Goal: Communication & Community: Ask a question

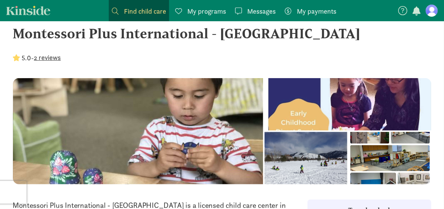
scroll to position [17, 0]
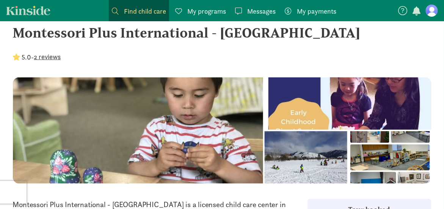
click at [250, 13] on span "Messages" at bounding box center [261, 11] width 28 height 10
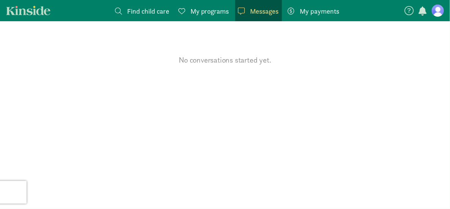
click at [211, 6] on span "My programs" at bounding box center [209, 11] width 39 height 10
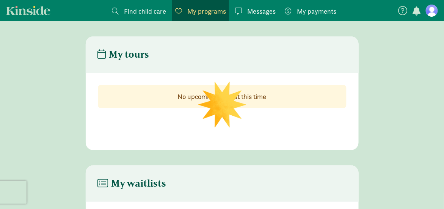
click at [152, 7] on span "Find child care" at bounding box center [145, 11] width 42 height 10
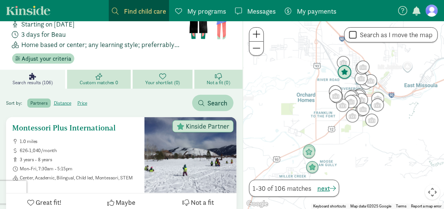
scroll to position [64, 0]
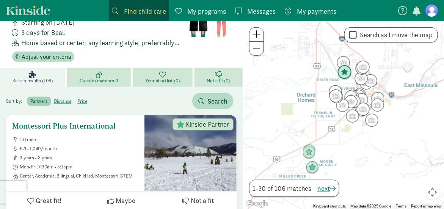
click at [105, 155] on span "3 years - 8 years" at bounding box center [79, 158] width 119 height 6
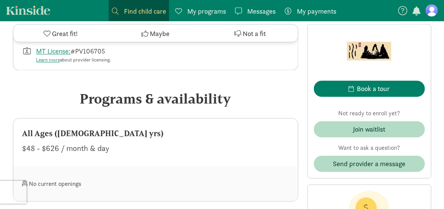
scroll to position [362, 0]
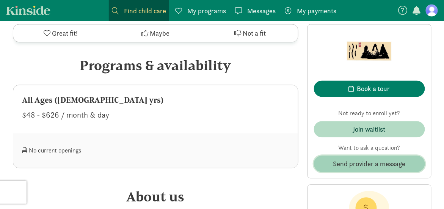
click at [358, 162] on span "Send provider a message" at bounding box center [369, 164] width 72 height 10
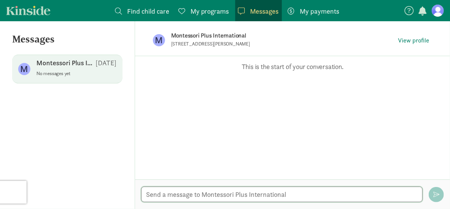
click at [185, 199] on textarea at bounding box center [281, 195] width 281 height 16
type textarea "Hello, I"
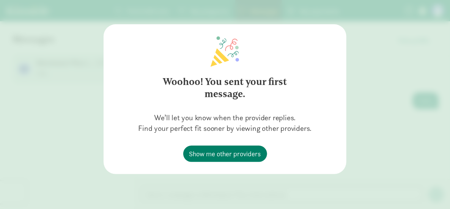
click at [386, 132] on div "Woohoo! You sent your first message. We’ll let you know when the provider repli…" at bounding box center [225, 104] width 450 height 209
click at [238, 185] on div "Woohoo! You sent your first message. We’ll let you know when the provider repli…" at bounding box center [225, 104] width 450 height 209
click at [286, 70] on h2 "Woohoo! You sent your first message." at bounding box center [225, 88] width 164 height 42
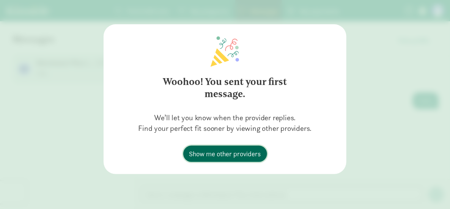
click at [244, 158] on span "Show me other providers" at bounding box center [225, 154] width 72 height 10
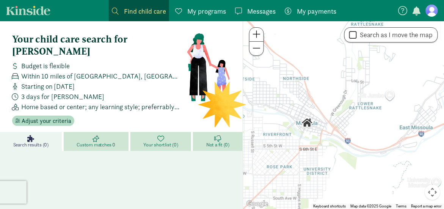
click at [242, 10] on span at bounding box center [238, 11] width 7 height 7
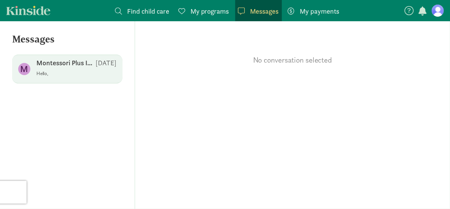
click at [57, 82] on div "M Montessori Plus International Sep 11 Hello," at bounding box center [67, 69] width 110 height 29
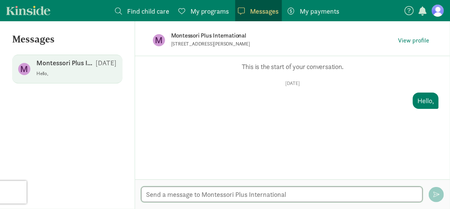
click at [153, 195] on textarea at bounding box center [281, 195] width 281 height 16
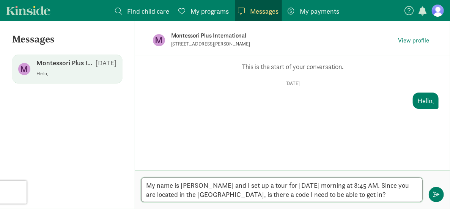
click at [362, 187] on textarea "My name is Allix Huse and I set up a tour for tomorrow morning at 8:45 AM. Sinc…" at bounding box center [281, 189] width 281 height 25
click at [386, 195] on textarea "My name is Allix Huse and I set up a tour for tomorrow morning at 8:45 AM. Sinc…" at bounding box center [281, 189] width 281 height 25
type textarea "My name is Allix Huse and I set up a tour for tomorrow morning at 8:45 AM. Sinc…"
click at [434, 194] on span "button" at bounding box center [436, 195] width 6 height 6
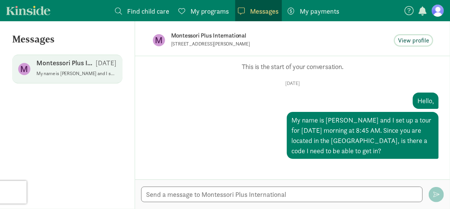
click at [415, 41] on span "View profile" at bounding box center [413, 40] width 31 height 9
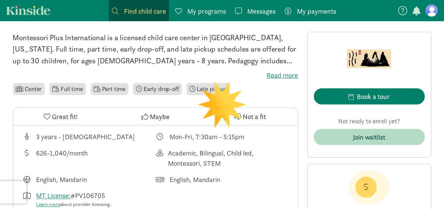
scroll to position [185, 0]
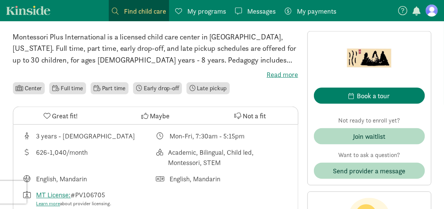
click at [272, 74] on label "Read more" at bounding box center [156, 74] width 286 height 9
click at [0, 0] on input "Read more" at bounding box center [0, 0] width 0 height 0
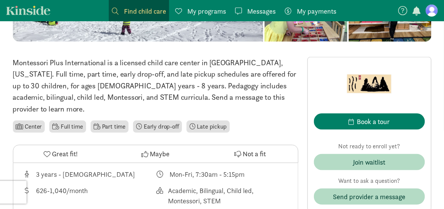
scroll to position [171, 0]
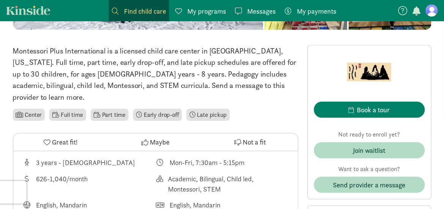
click at [71, 157] on div "3 years - [DEMOGRAPHIC_DATA]" at bounding box center [85, 162] width 99 height 10
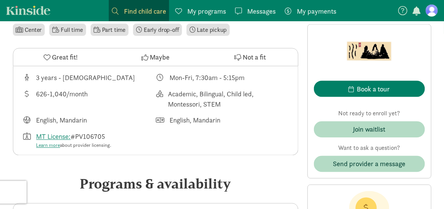
scroll to position [0, 0]
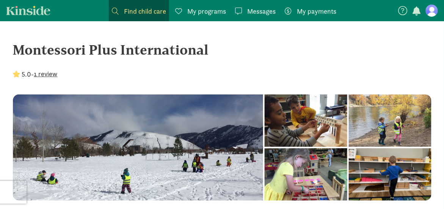
click at [219, 6] on span "My programs" at bounding box center [206, 11] width 39 height 10
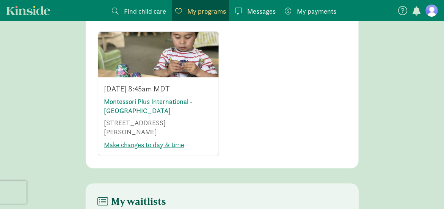
scroll to position [54, 0]
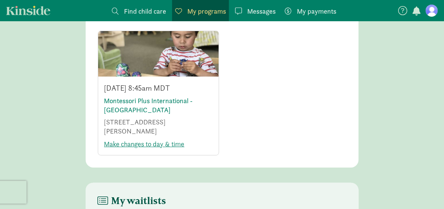
click at [135, 90] on p "[DATE] 8:45am MDT" at bounding box center [158, 88] width 108 height 11
click at [134, 102] on link "Montessori Plus International - [GEOGRAPHIC_DATA]" at bounding box center [148, 105] width 89 height 18
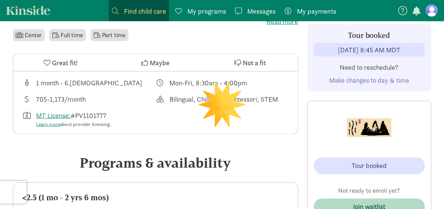
scroll to position [240, 0]
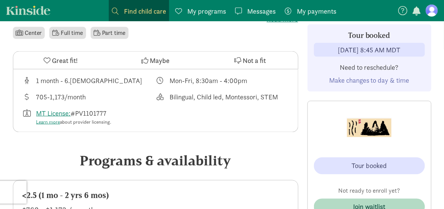
click at [125, 87] on div "1 month - 6.[DEMOGRAPHIC_DATA] Mon-Fri, 8:30am - 4:00pm 705-1,173/month Bilingu…" at bounding box center [155, 100] width 285 height 63
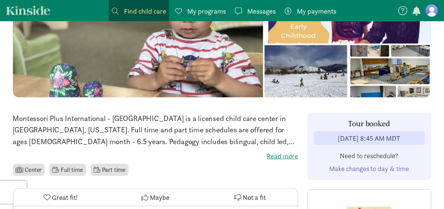
scroll to position [142, 0]
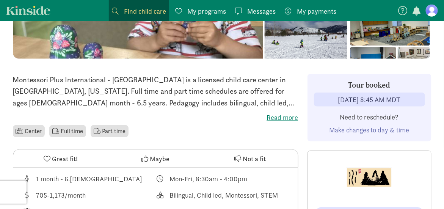
click at [269, 119] on label "Read more" at bounding box center [156, 117] width 286 height 9
click at [0, 0] on input "Read more" at bounding box center [0, 0] width 0 height 0
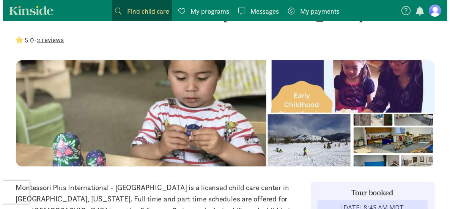
scroll to position [0, 0]
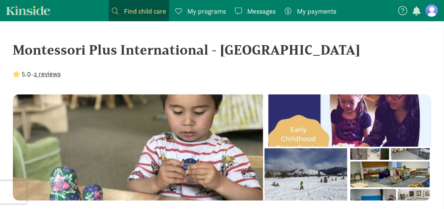
click at [252, 6] on span "Messages" at bounding box center [261, 11] width 28 height 10
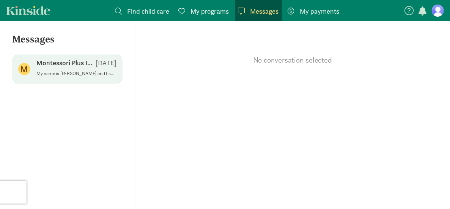
click at [64, 69] on div "Montessori Plus International [DATE]" at bounding box center [76, 64] width 80 height 12
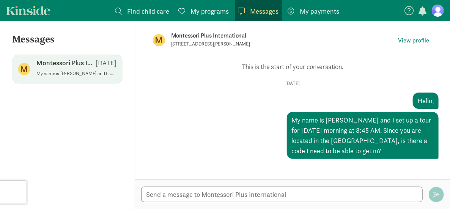
click at [138, 24] on div "M Montessori Plus International [STREET_ADDRESS][PERSON_NAME] View profile" at bounding box center [292, 38] width 315 height 35
click at [128, 2] on link "Find child care Find" at bounding box center [142, 10] width 60 height 21
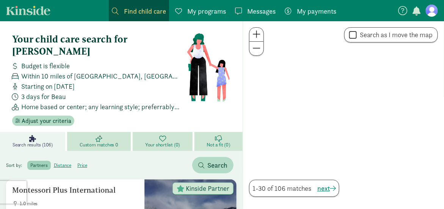
click at [128, 14] on span "Find child care" at bounding box center [145, 11] width 42 height 10
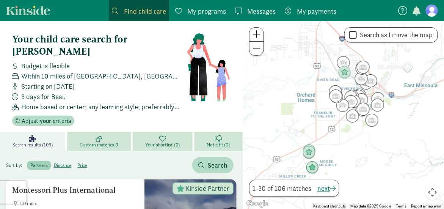
scroll to position [0, 0]
